Goal: Task Accomplishment & Management: Complete application form

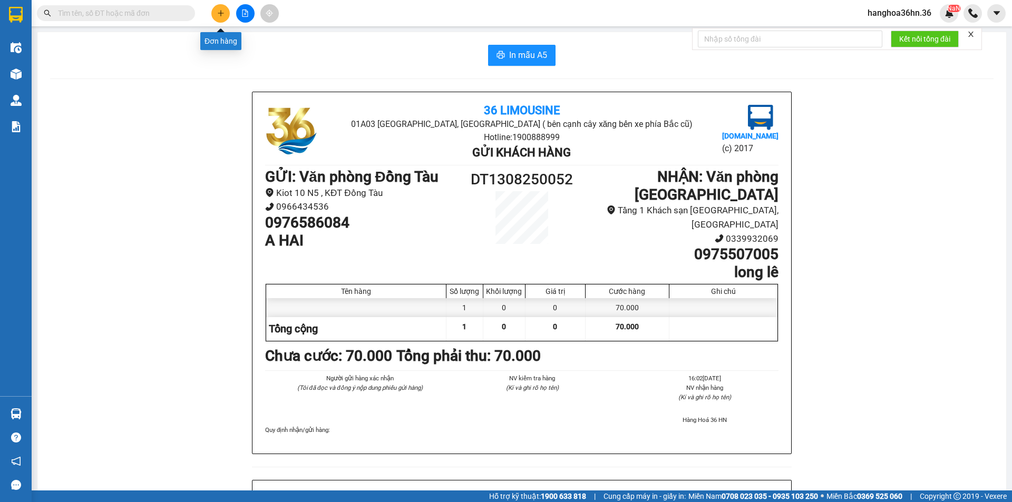
click at [216, 16] on button at bounding box center [220, 13] width 18 height 18
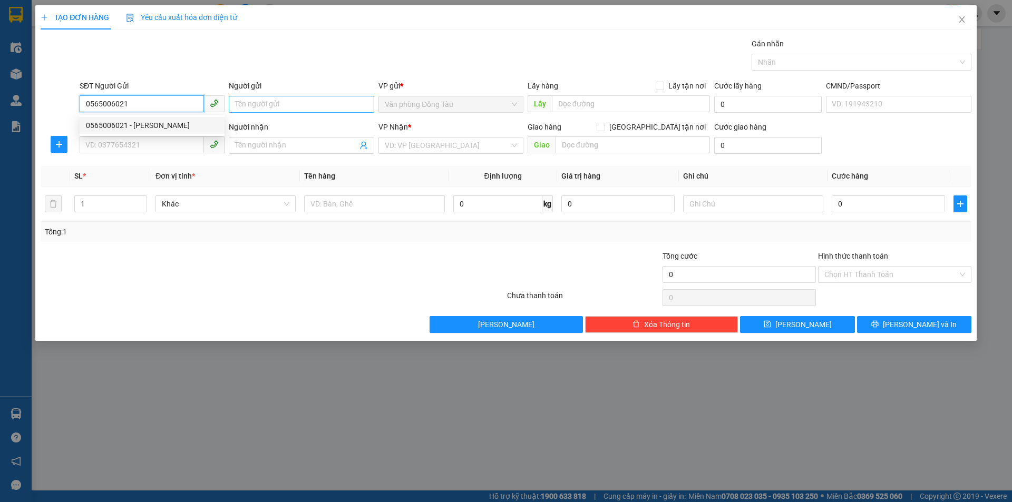
type input "0565006021"
click at [249, 100] on input "Người gửi" at bounding box center [301, 104] width 145 height 17
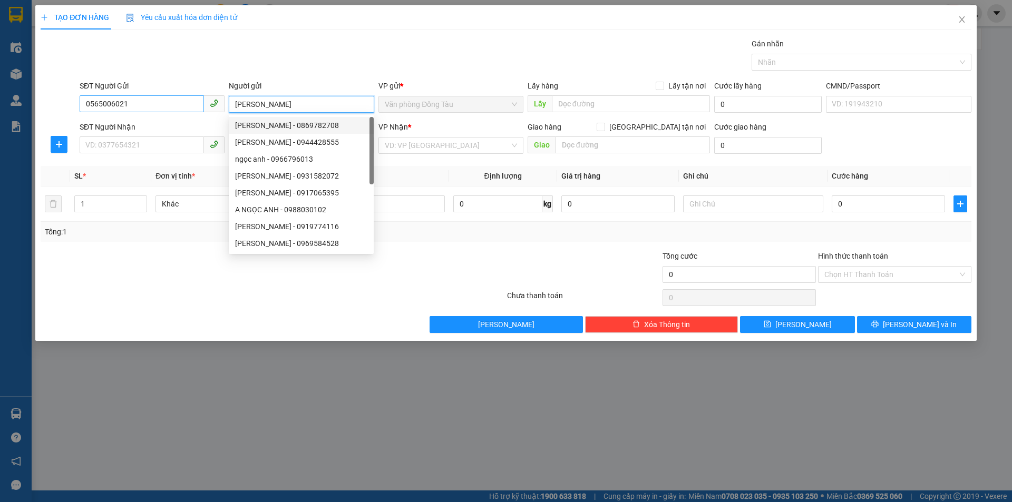
type input "[PERSON_NAME]"
click at [119, 106] on input "0565006021" at bounding box center [142, 103] width 124 height 17
click at [118, 104] on input "0565006021" at bounding box center [142, 103] width 124 height 17
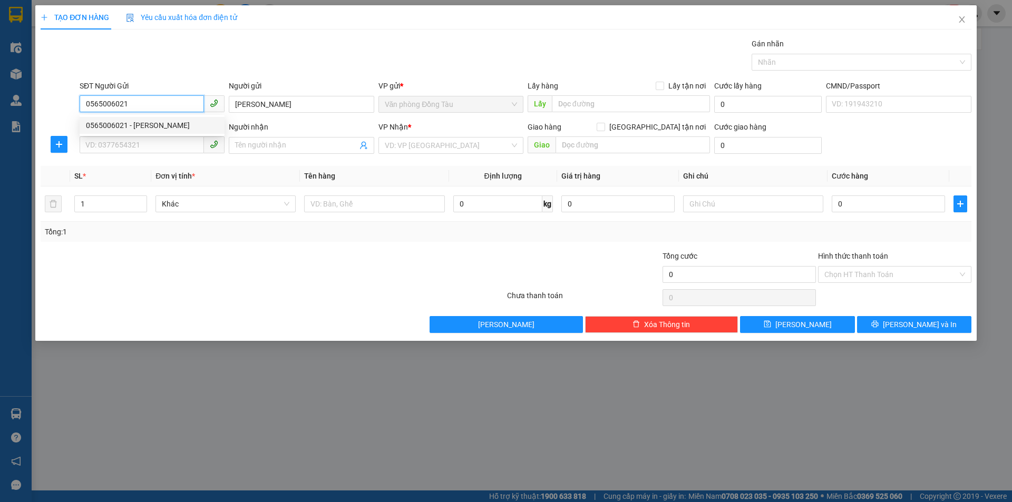
click at [117, 104] on input "0565006021" at bounding box center [142, 103] width 124 height 17
click at [121, 151] on input "SĐT Người Nhận" at bounding box center [142, 144] width 124 height 17
paste input "0565006021"
type input "0565006021"
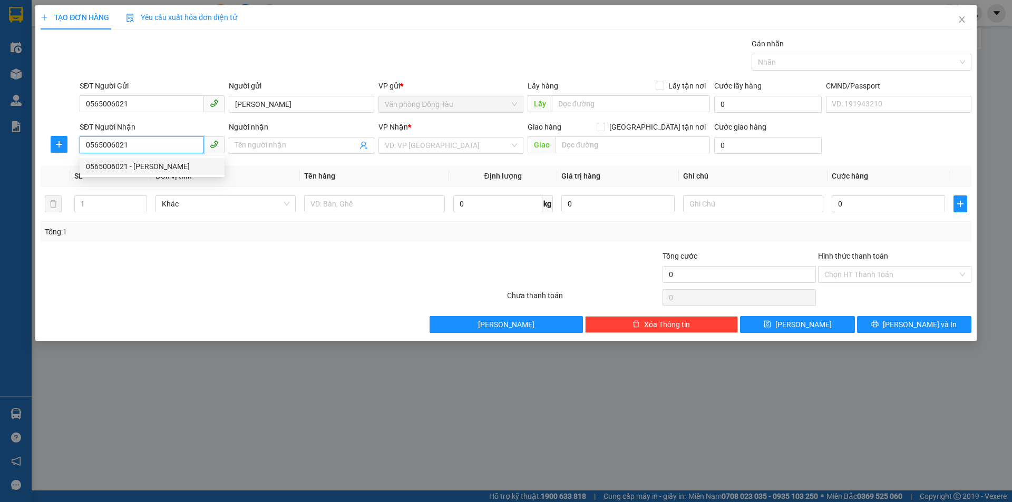
click at [145, 161] on div "0565006021 - [PERSON_NAME]" at bounding box center [152, 167] width 132 height 12
type input "[PERSON_NAME]"
type input "NGÕ 259 VĨNH HƯNG"
type input "60.000"
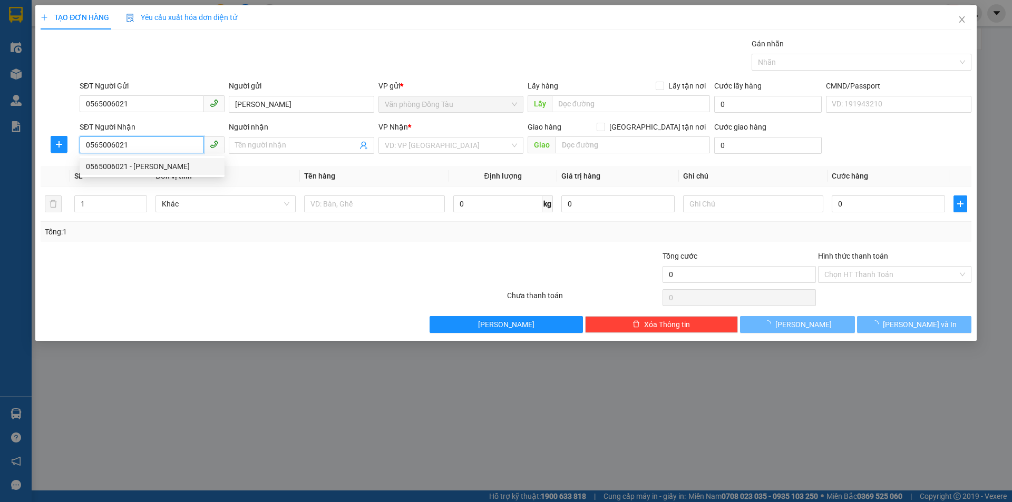
type input "60.000"
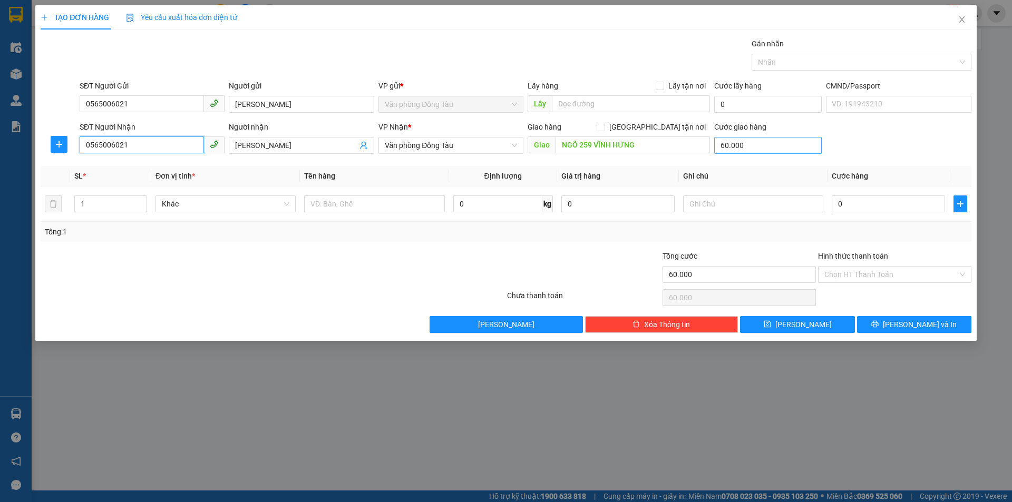
type input "0565006021"
click at [740, 149] on input "60.000" at bounding box center [767, 145] width 107 height 17
type input "0"
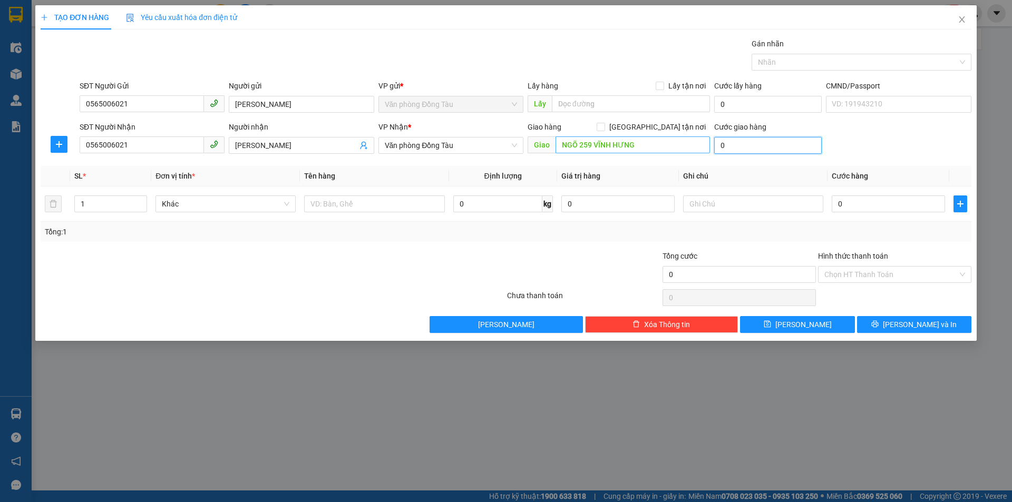
type input "0"
click at [648, 142] on input "NGÕ 259 VĨNH HƯNG" at bounding box center [632, 144] width 154 height 17
drag, startPoint x: 464, startPoint y: 136, endPoint x: 464, endPoint y: 145, distance: 8.4
click at [464, 137] on div "VP Nhận * Văn phòng Đồng Tàu" at bounding box center [450, 139] width 145 height 37
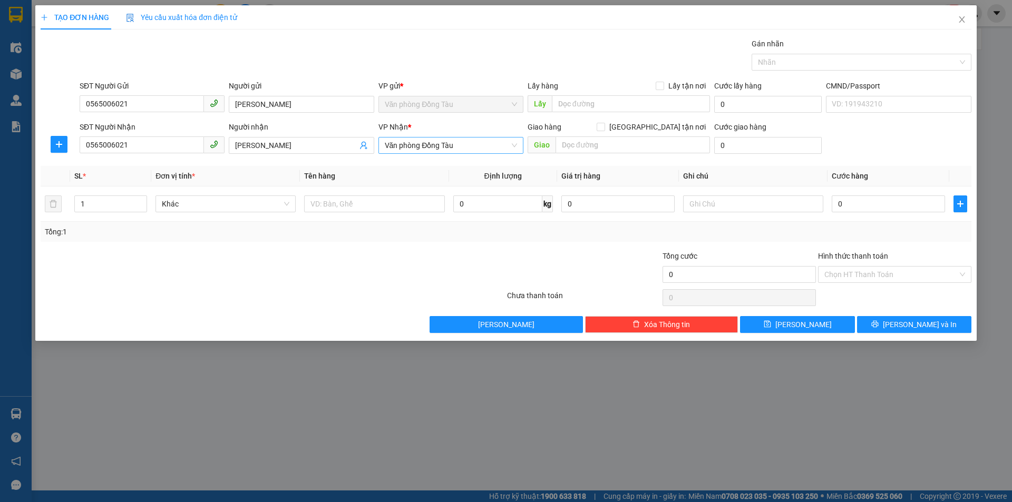
click at [463, 147] on span "Văn phòng Đồng Tàu" at bounding box center [451, 146] width 132 height 16
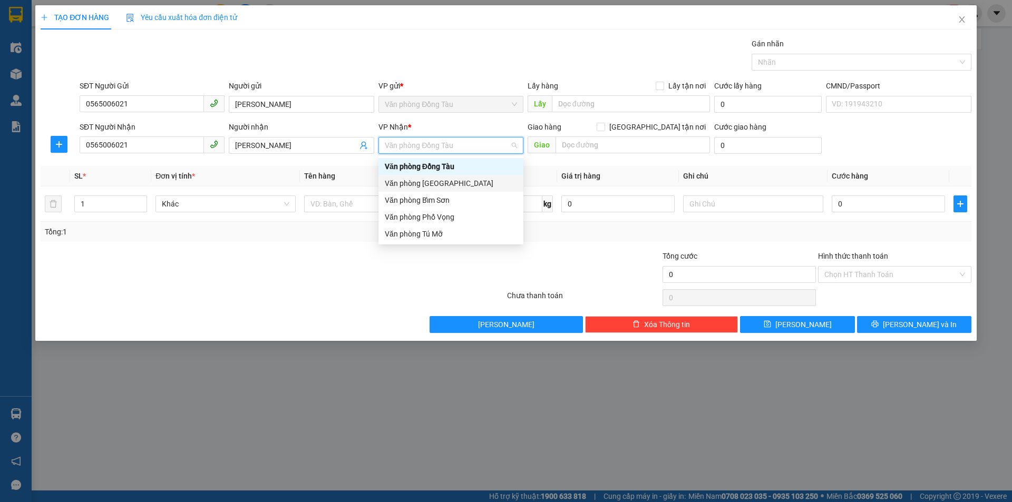
click at [459, 183] on div "Văn phòng [GEOGRAPHIC_DATA]" at bounding box center [451, 184] width 132 height 12
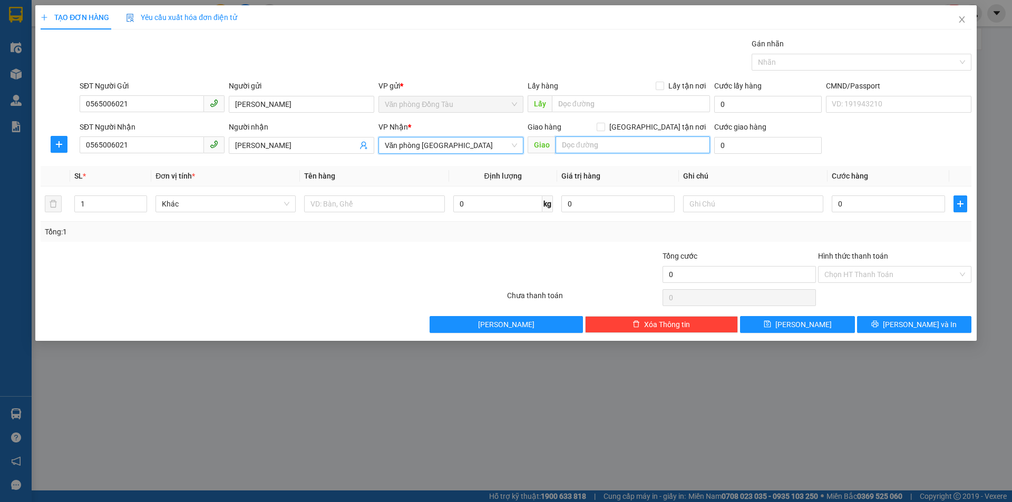
click at [601, 153] on input "text" at bounding box center [632, 144] width 154 height 17
click at [844, 208] on input "0" at bounding box center [888, 203] width 113 height 17
click at [835, 208] on input "0" at bounding box center [888, 203] width 113 height 17
type input "40"
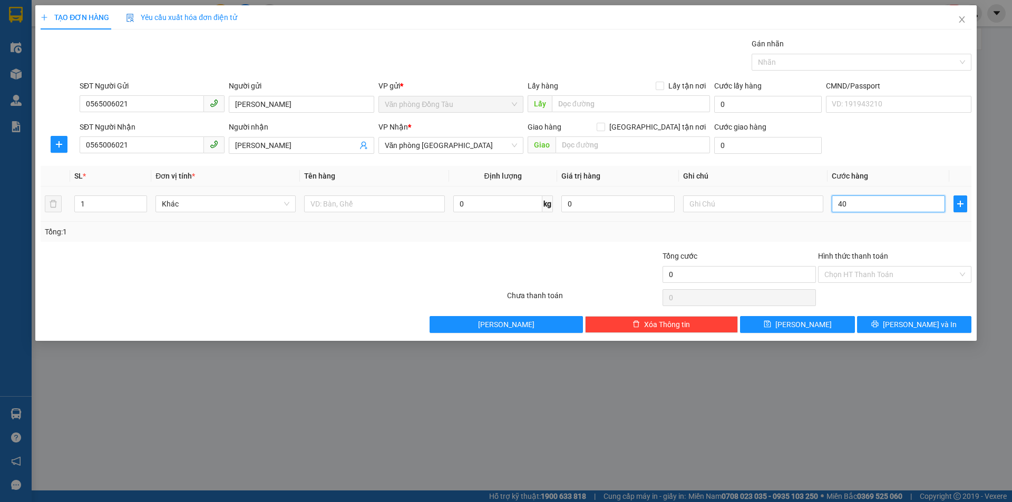
type input "40"
type input "0"
type input "70"
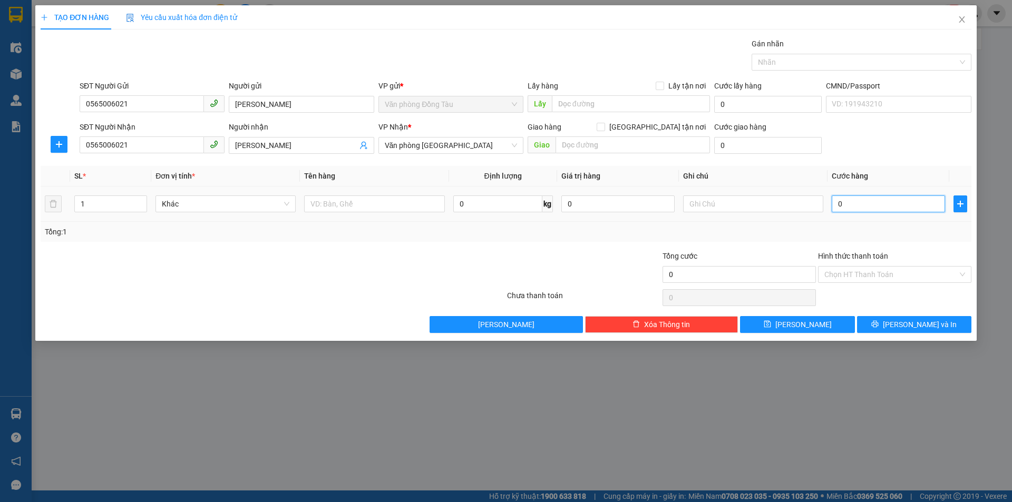
type input "70"
type input "700"
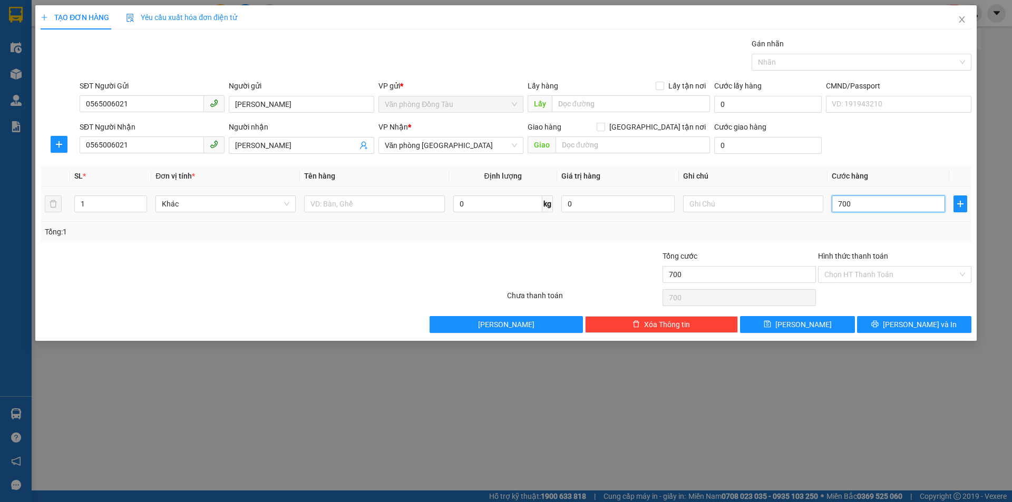
type input "7.000"
type input "70.000"
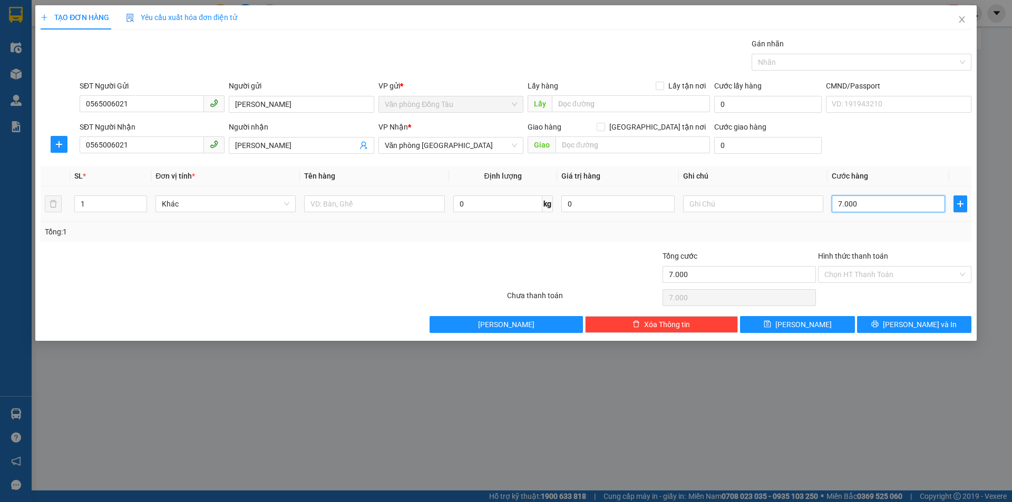
type input "70.000"
type input "700.000"
type input "70.000"
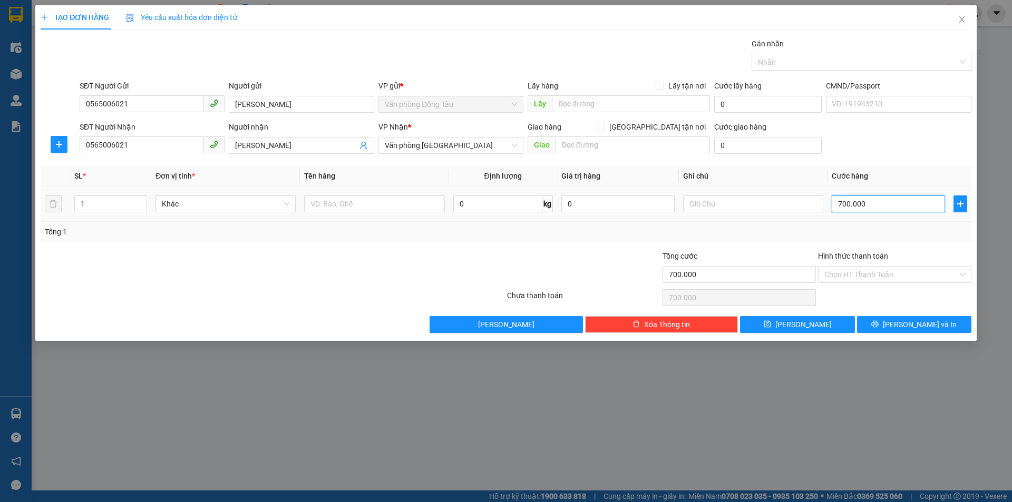
type input "70.000"
click at [891, 278] on input "Hình thức thanh toán" at bounding box center [890, 275] width 133 height 16
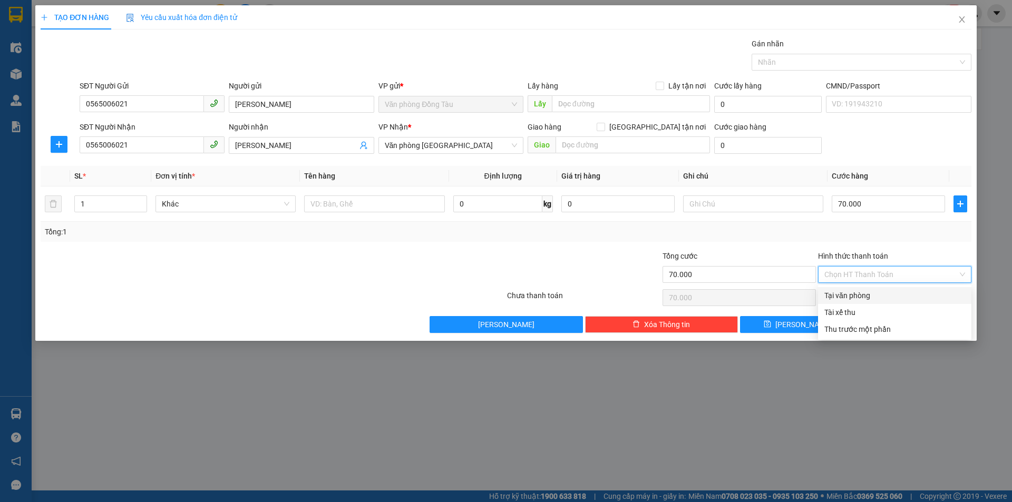
click at [886, 295] on div "Tại văn phòng" at bounding box center [894, 296] width 141 height 12
type input "0"
click at [909, 322] on span "[PERSON_NAME] và In" at bounding box center [920, 325] width 74 height 12
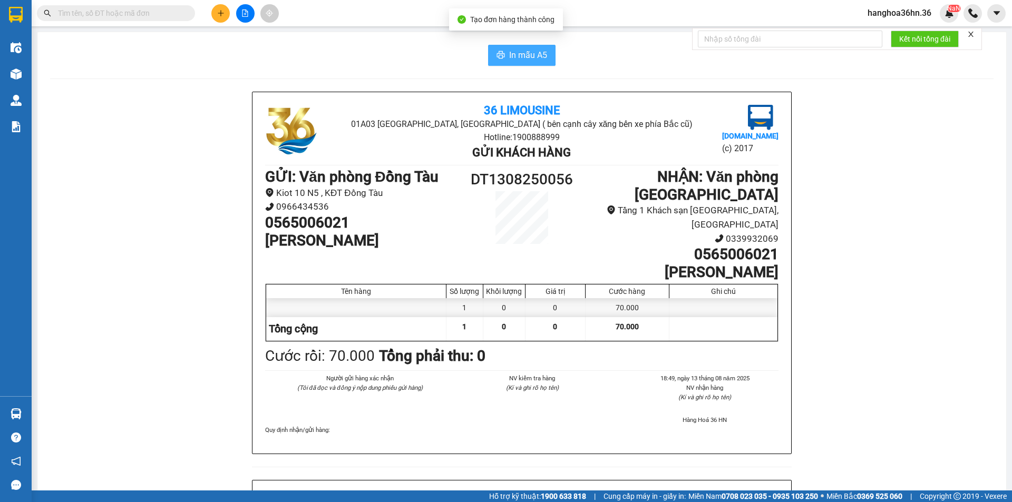
click at [528, 60] on span "In mẫu A5" at bounding box center [528, 54] width 38 height 13
